Goal: Information Seeking & Learning: Learn about a topic

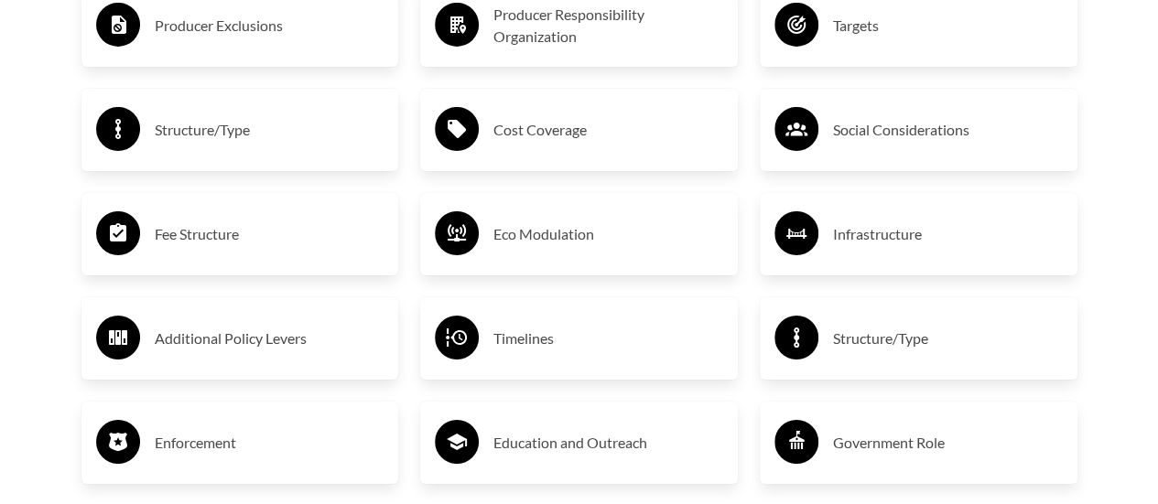
scroll to position [3159, 0]
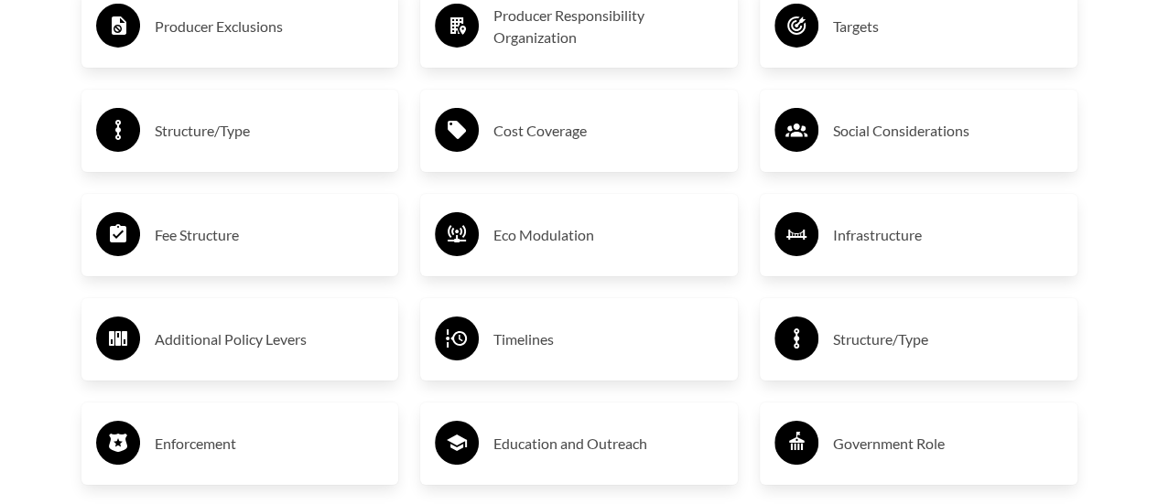
click at [544, 318] on div "Timelines" at bounding box center [579, 339] width 288 height 53
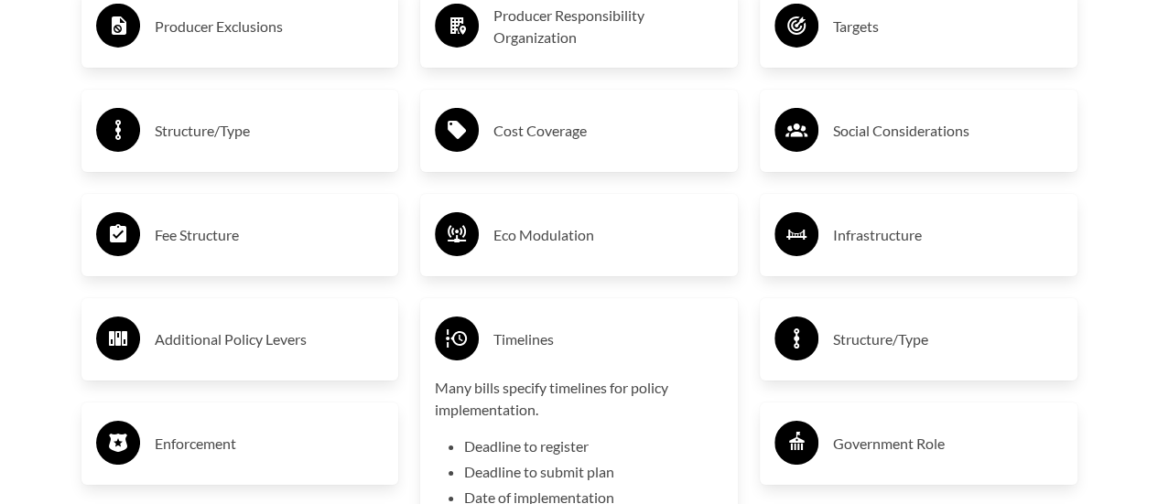
scroll to position [3392, 0]
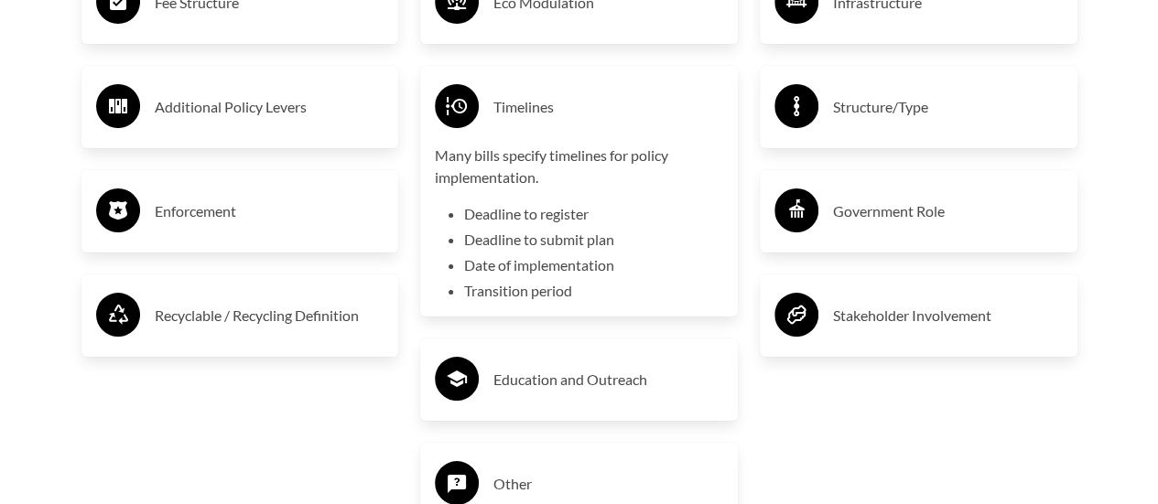
click at [529, 218] on li "Deadline to register" at bounding box center [593, 214] width 259 height 22
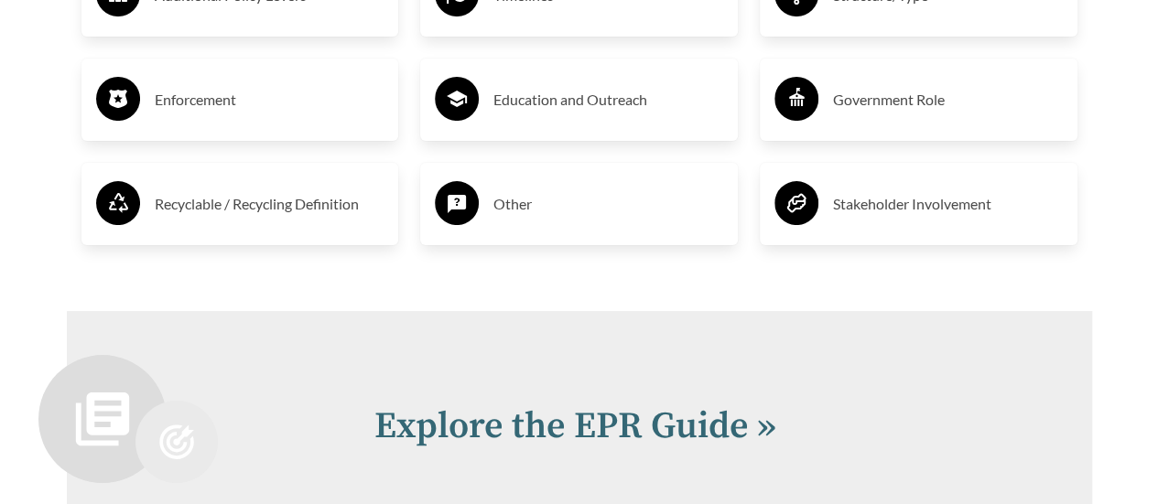
scroll to position [3804, 0]
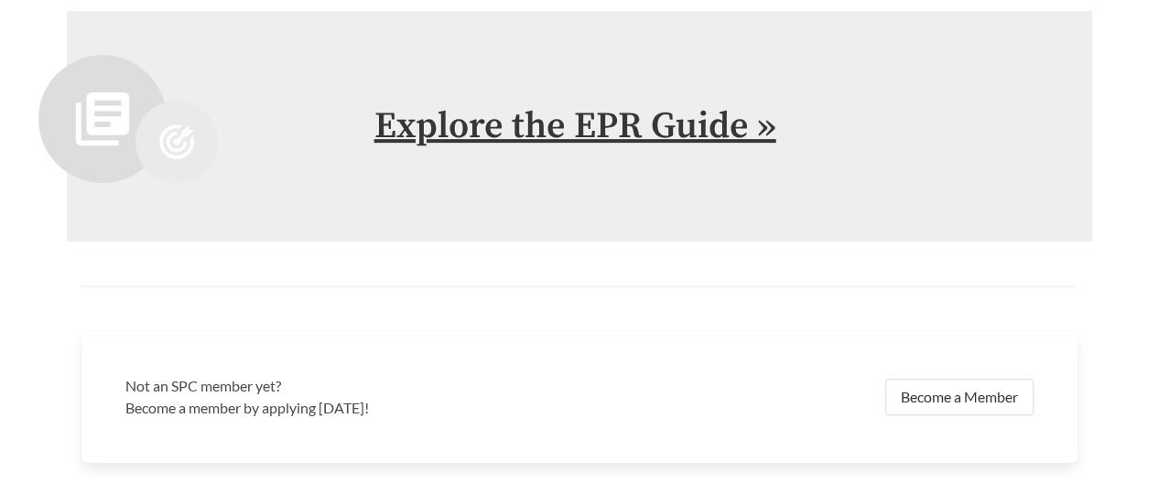
click at [521, 124] on link "Explore the EPR Guide »" at bounding box center [575, 126] width 402 height 46
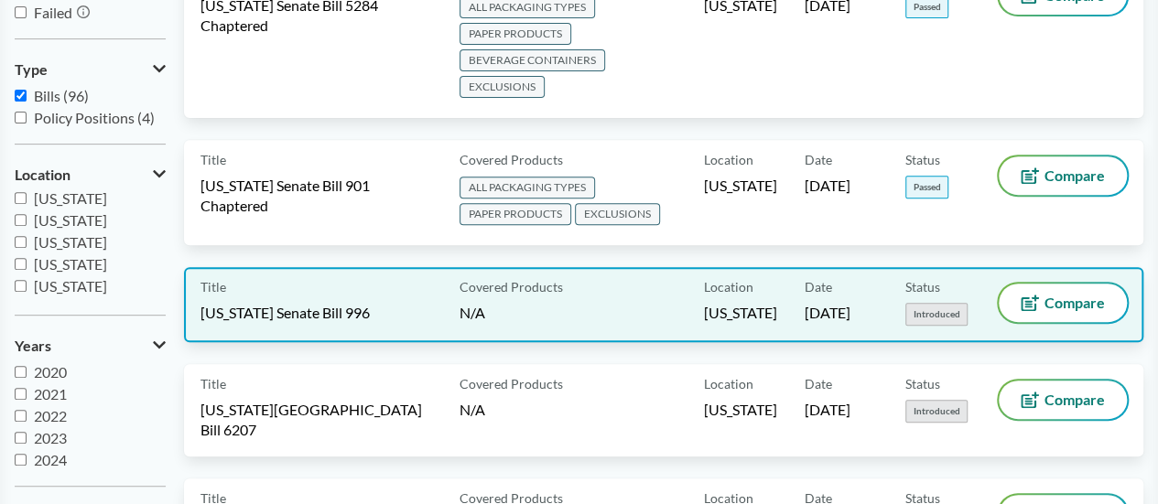
scroll to position [269, 0]
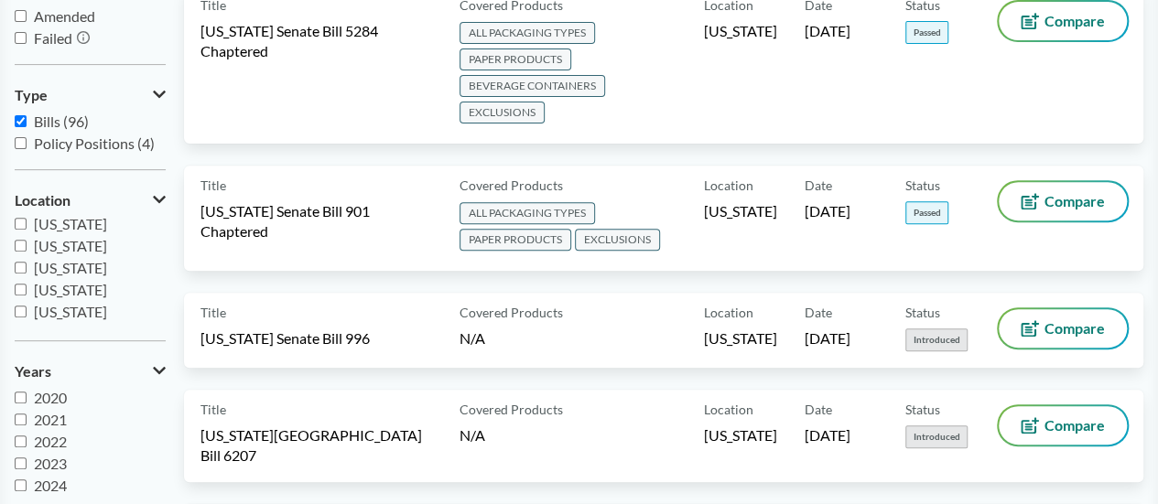
click at [64, 294] on span "California" at bounding box center [70, 289] width 73 height 17
click at [27, 294] on input "California" at bounding box center [21, 290] width 12 height 12
checkbox input "true"
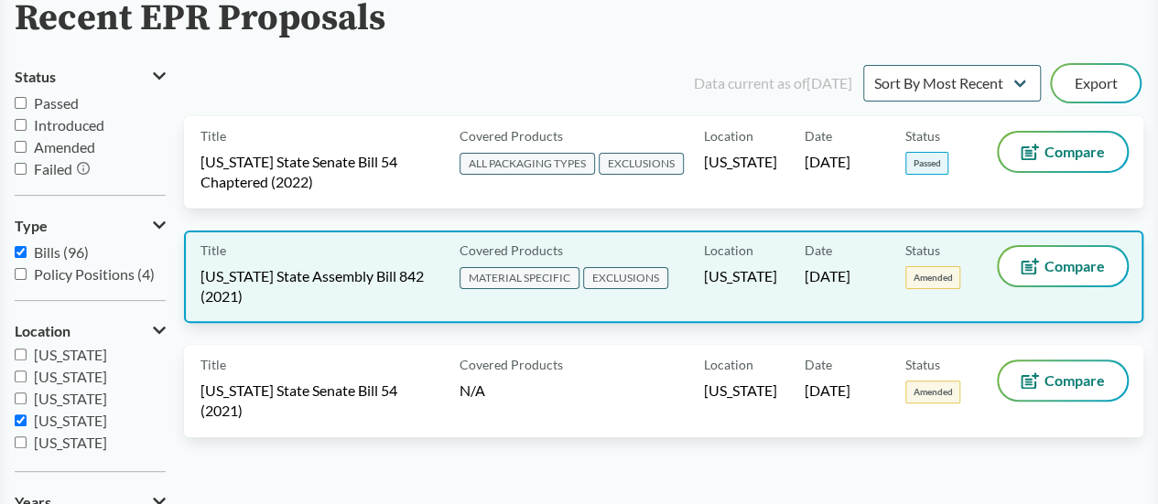
scroll to position [137, 0]
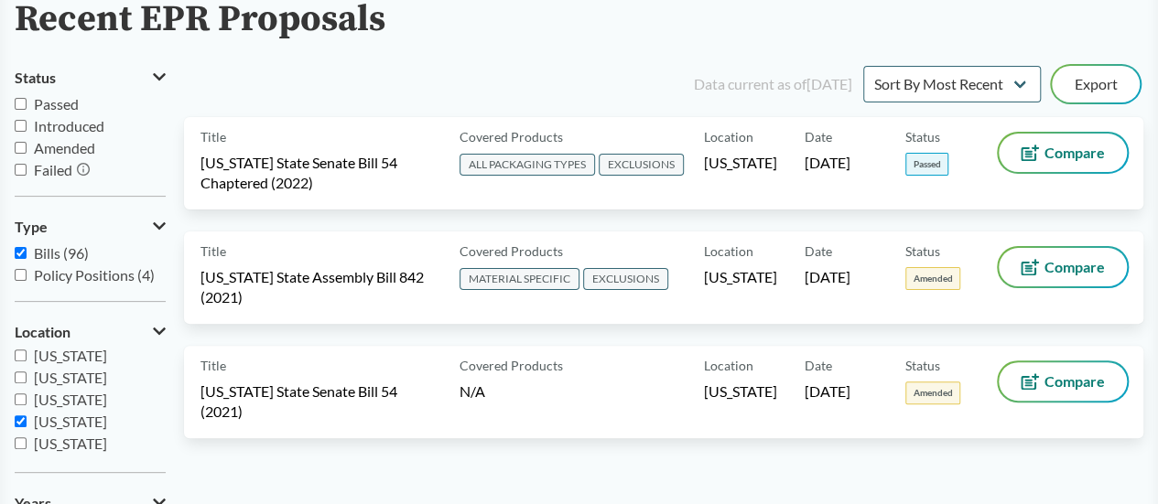
click at [118, 274] on span "Policy Positions (4)" at bounding box center [94, 274] width 121 height 17
click at [27, 274] on input "Policy Positions (4)" at bounding box center [21, 275] width 12 height 12
checkbox input "true"
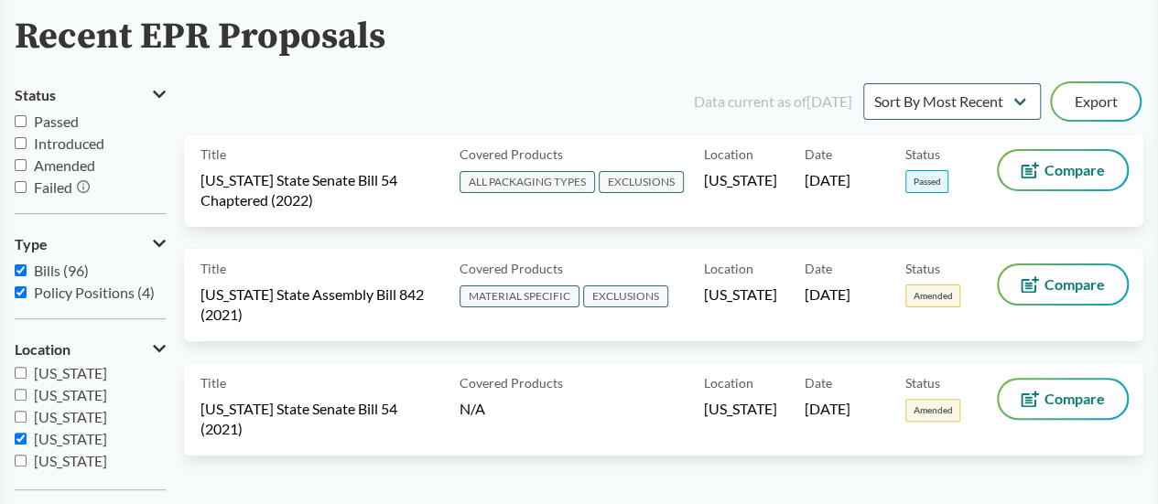
scroll to position [119, 0]
